Goal: Find contact information: Find contact information

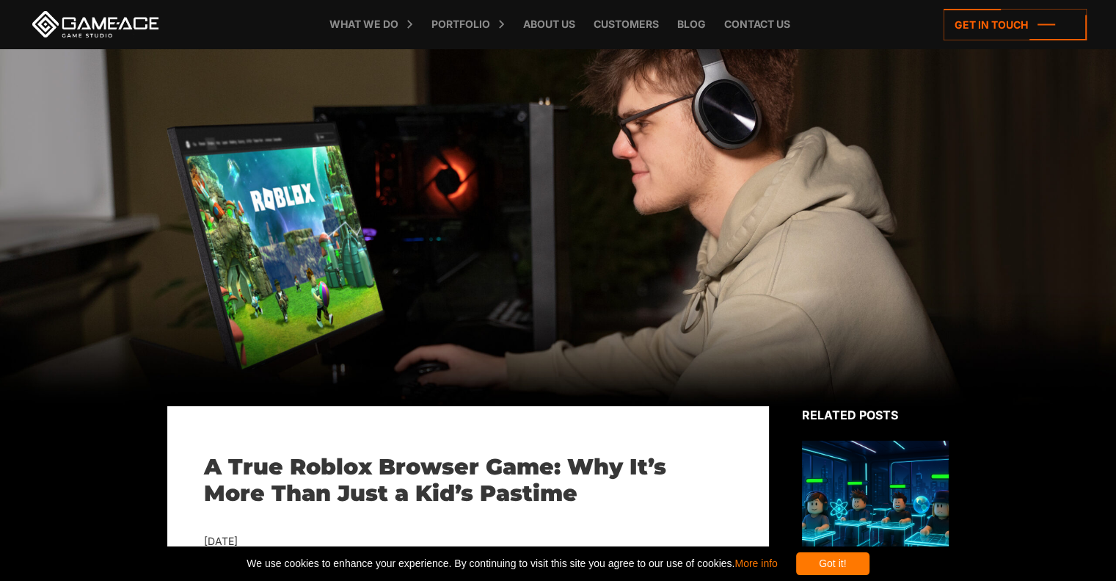
scroll to position [6, 0]
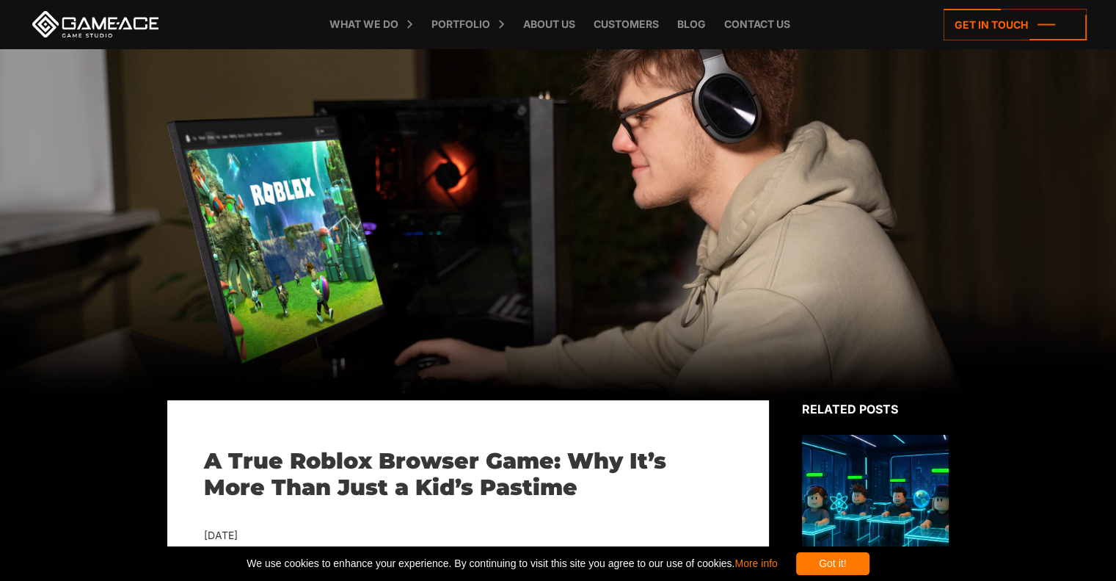
click at [870, 566] on div "Got it!" at bounding box center [832, 563] width 73 height 23
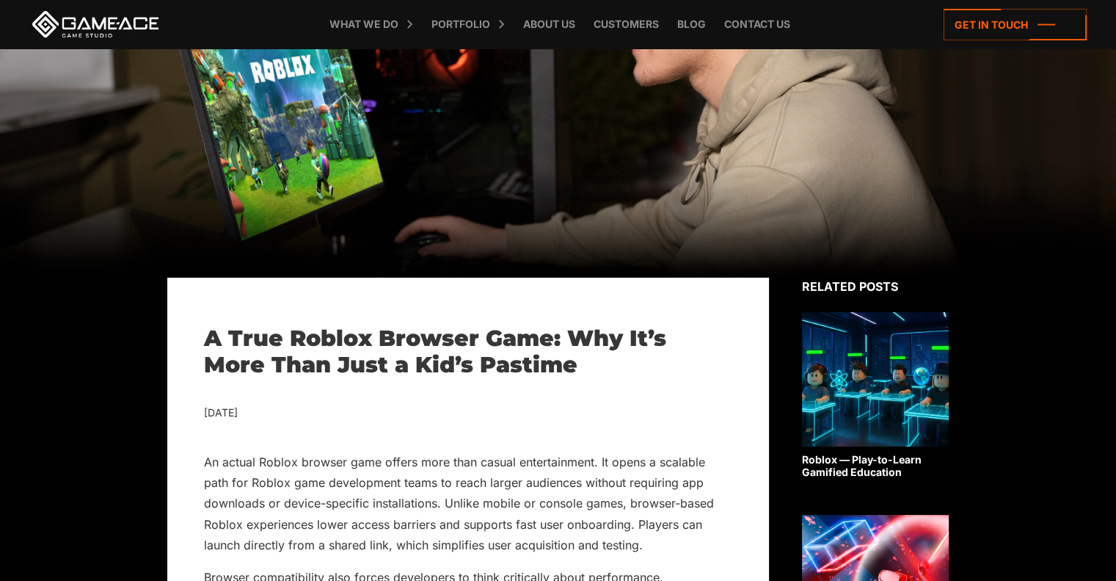
scroll to position [0, 0]
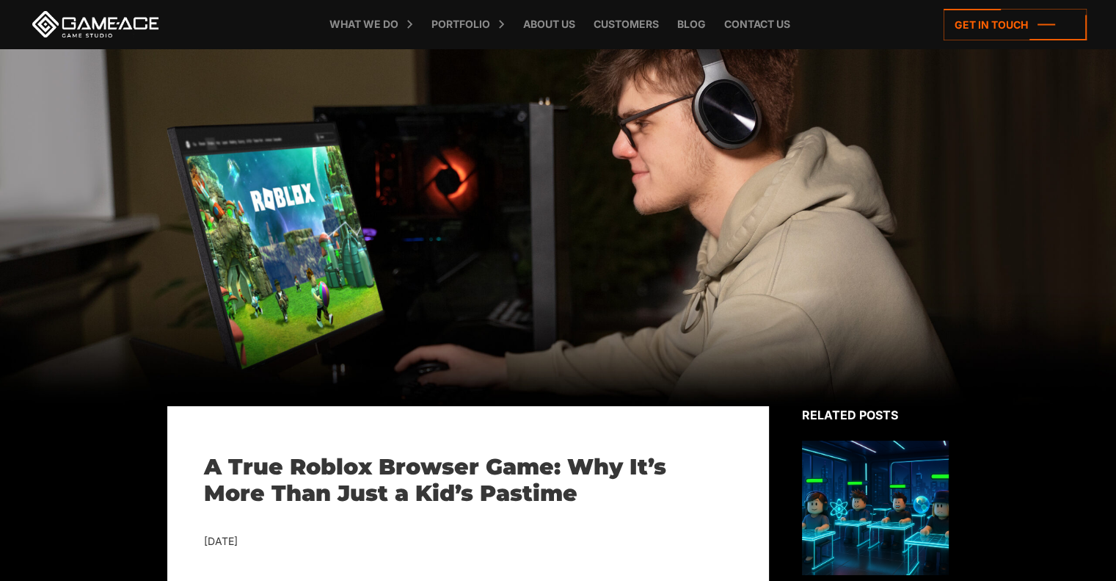
click at [92, 34] on link at bounding box center [95, 24] width 132 height 26
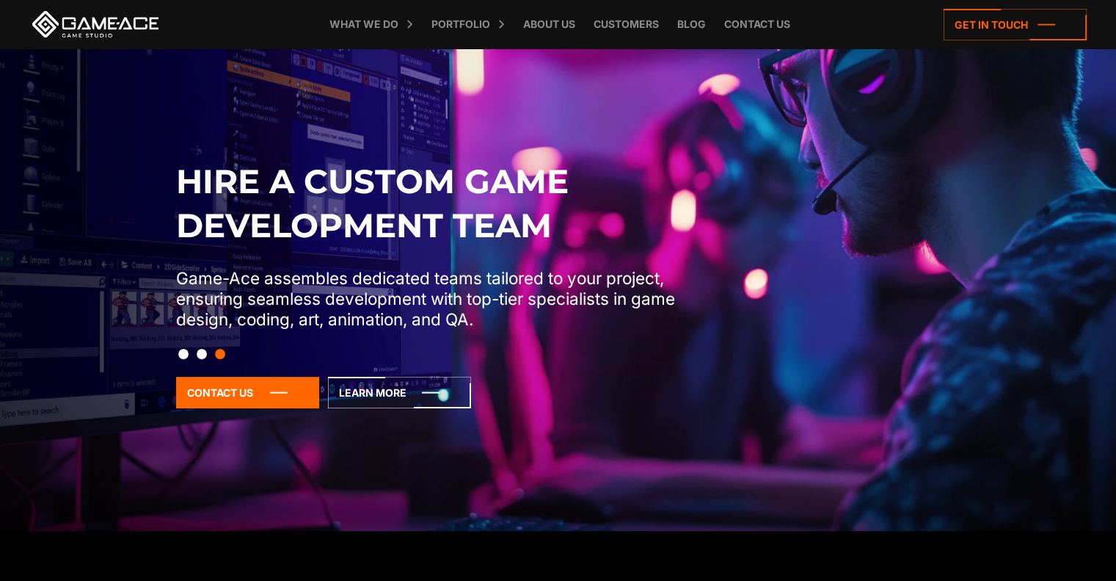
scroll to position [97, 0]
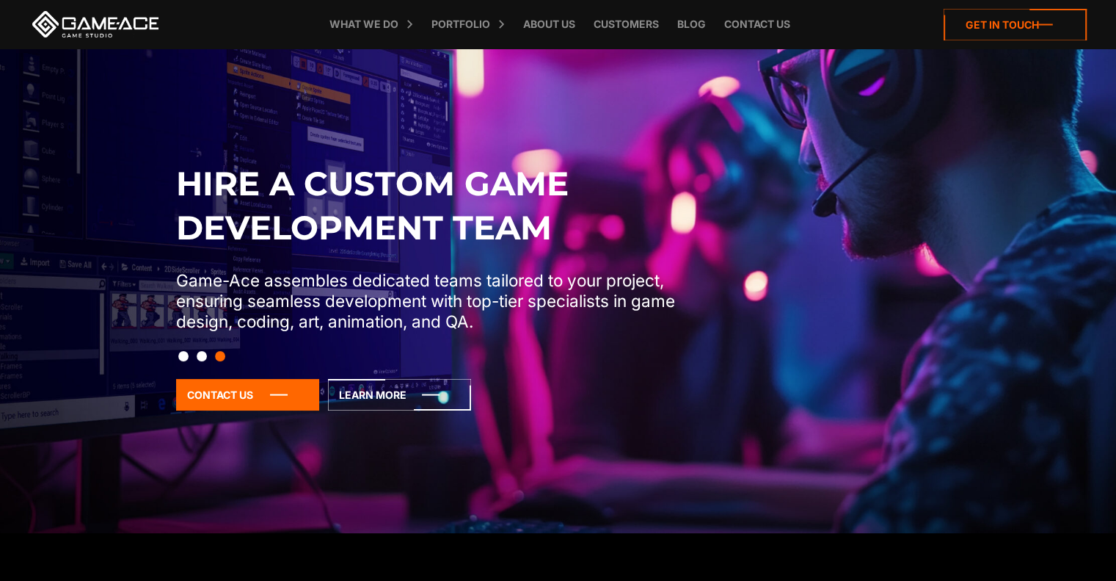
click at [1013, 38] on icon at bounding box center [1015, 25] width 143 height 32
